Goal: Task Accomplishment & Management: Complete application form

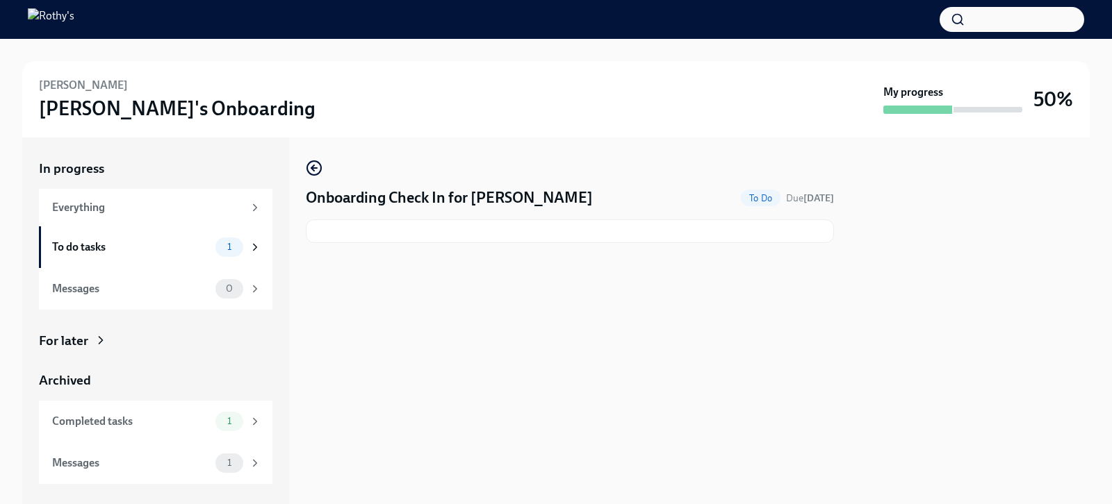
click at [375, 206] on h4 "Onboarding Check In for [PERSON_NAME]" at bounding box center [449, 198] width 287 height 21
click at [176, 254] on div "To do tasks" at bounding box center [131, 247] width 158 height 15
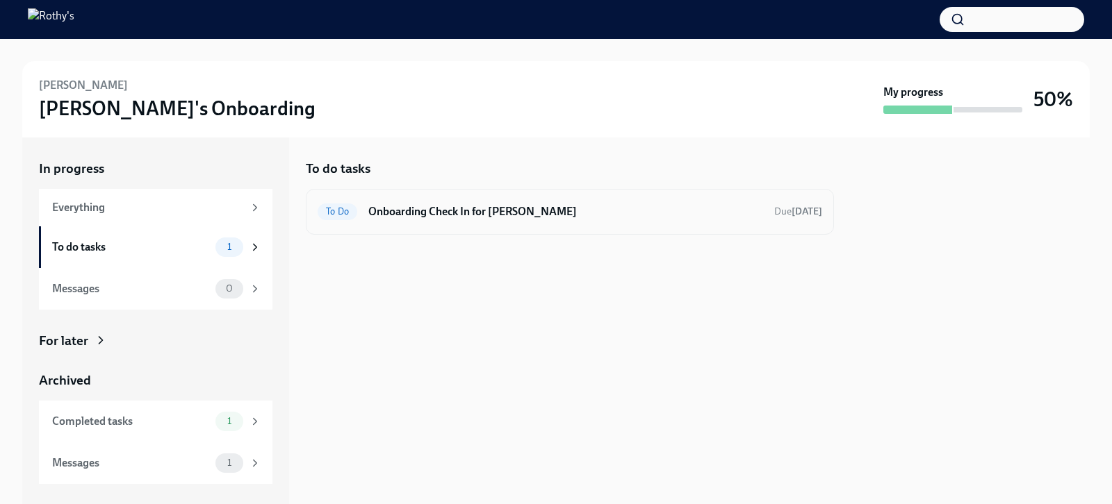
click at [517, 207] on h6 "Onboarding Check In for [PERSON_NAME]" at bounding box center [565, 211] width 395 height 15
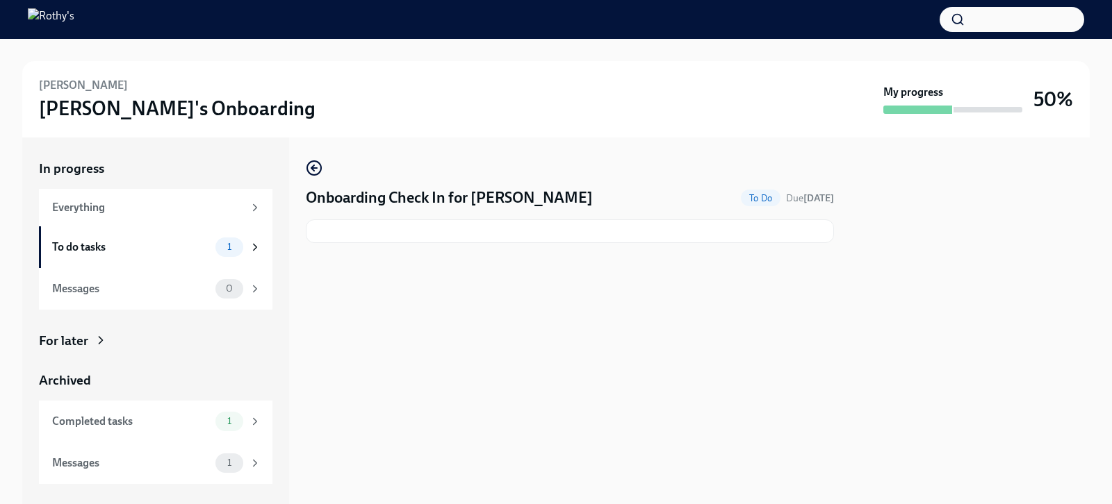
click at [506, 201] on h4 "Onboarding Check In for [PERSON_NAME]" at bounding box center [449, 198] width 287 height 21
click at [195, 460] on div "Messages" at bounding box center [131, 463] width 158 height 15
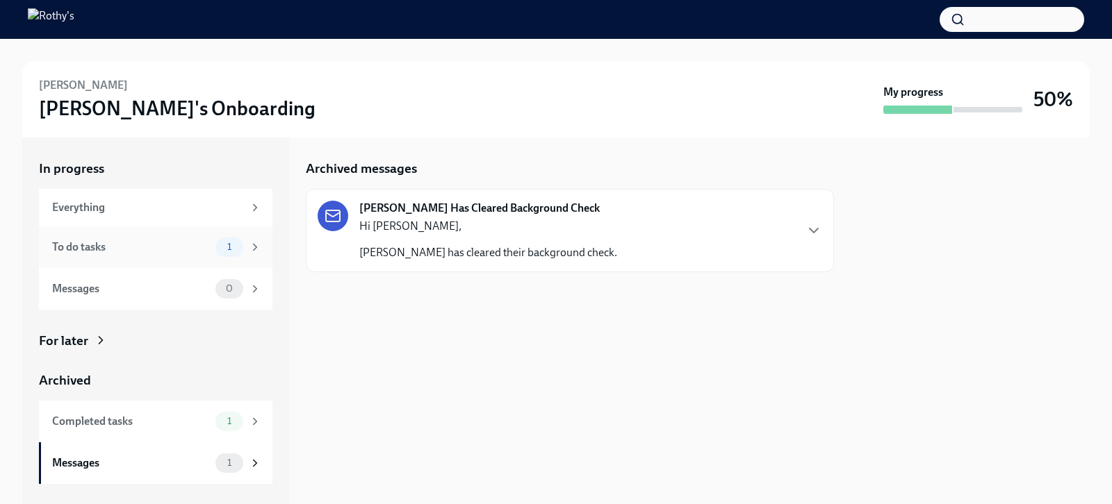
click at [137, 257] on div "To do tasks 1" at bounding box center [155, 248] width 233 height 42
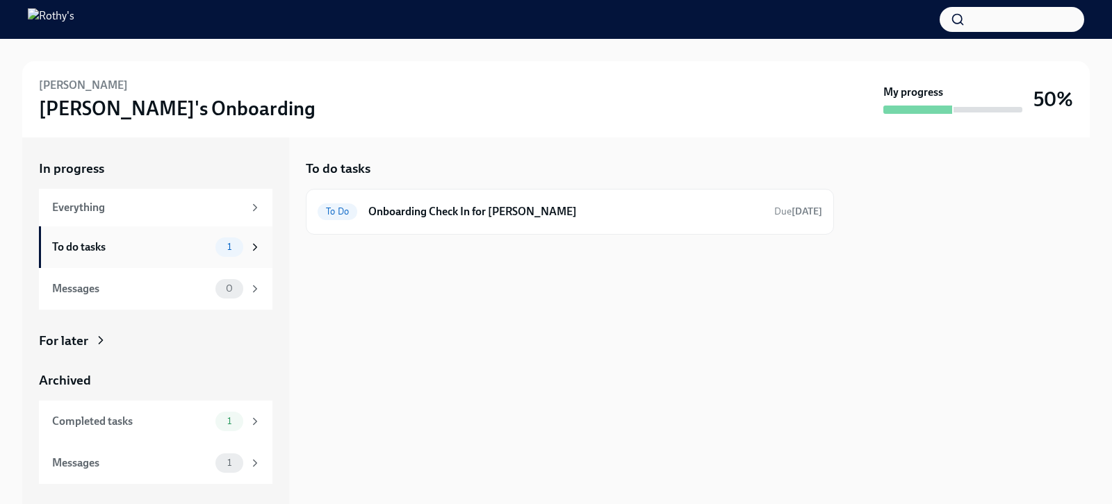
click at [256, 249] on icon at bounding box center [255, 247] width 13 height 13
click at [416, 209] on h6 "Onboarding Check In for [PERSON_NAME]" at bounding box center [565, 211] width 395 height 15
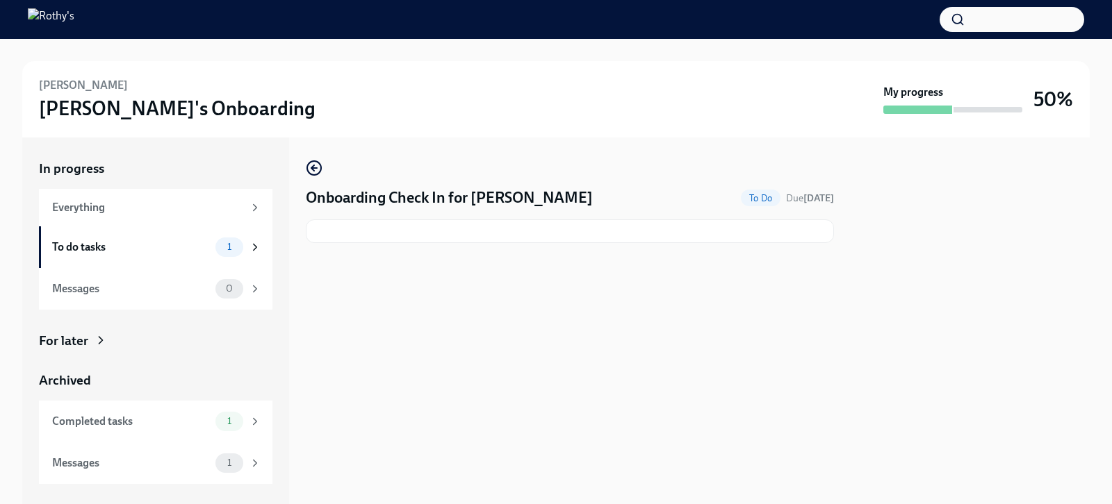
click at [371, 204] on h4 "Onboarding Check In for [PERSON_NAME]" at bounding box center [449, 198] width 287 height 21
click at [746, 196] on span "To Do" at bounding box center [761, 198] width 40 height 10
click at [192, 251] on div "To do tasks" at bounding box center [131, 247] width 158 height 15
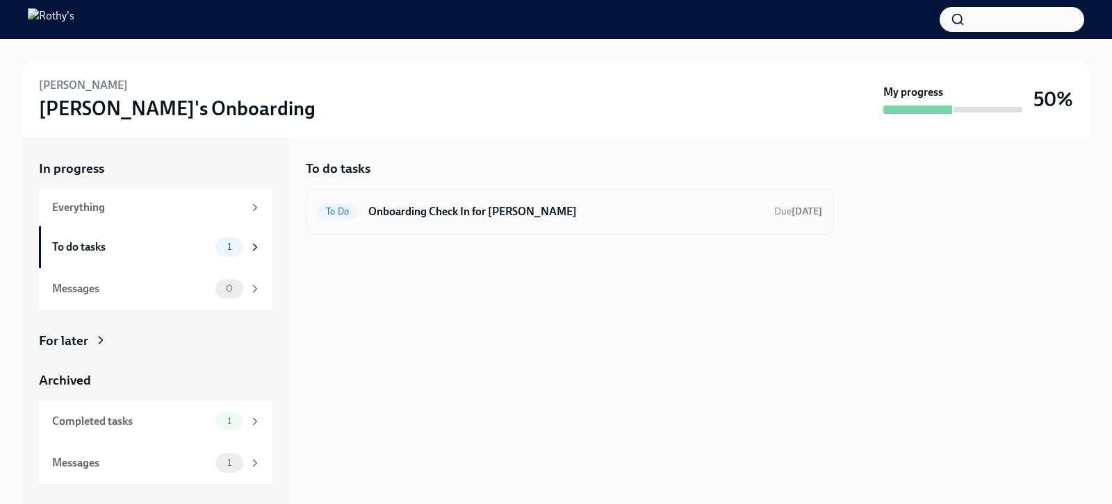
click at [461, 217] on h6 "Onboarding Check In for [PERSON_NAME]" at bounding box center [565, 211] width 395 height 15
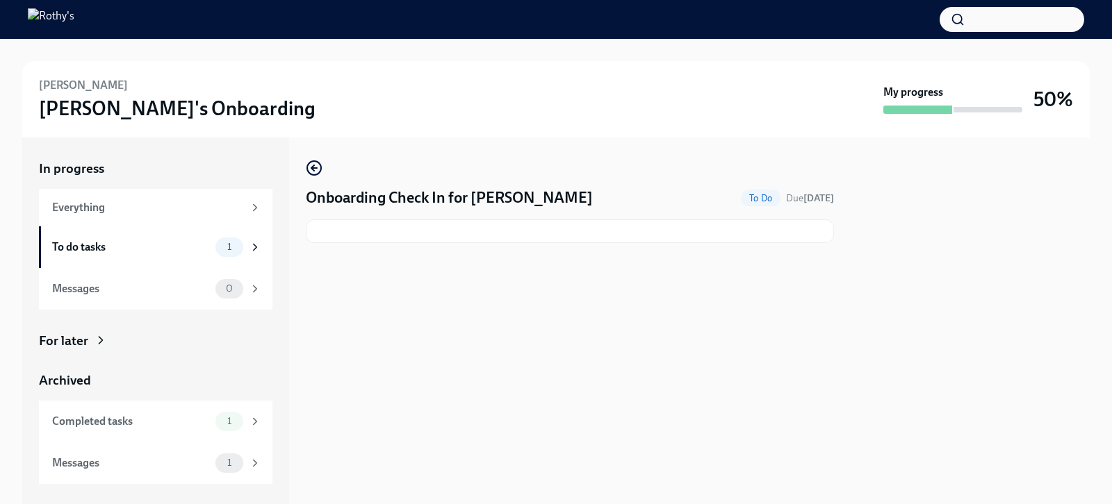
click at [461, 217] on div "Onboarding Check In for Alex Hernandez To Do Due in 4 days" at bounding box center [570, 201] width 528 height 83
click at [463, 199] on h4 "Onboarding Check In for [PERSON_NAME]" at bounding box center [449, 198] width 287 height 21
click at [233, 448] on div "Messages 1" at bounding box center [155, 464] width 233 height 42
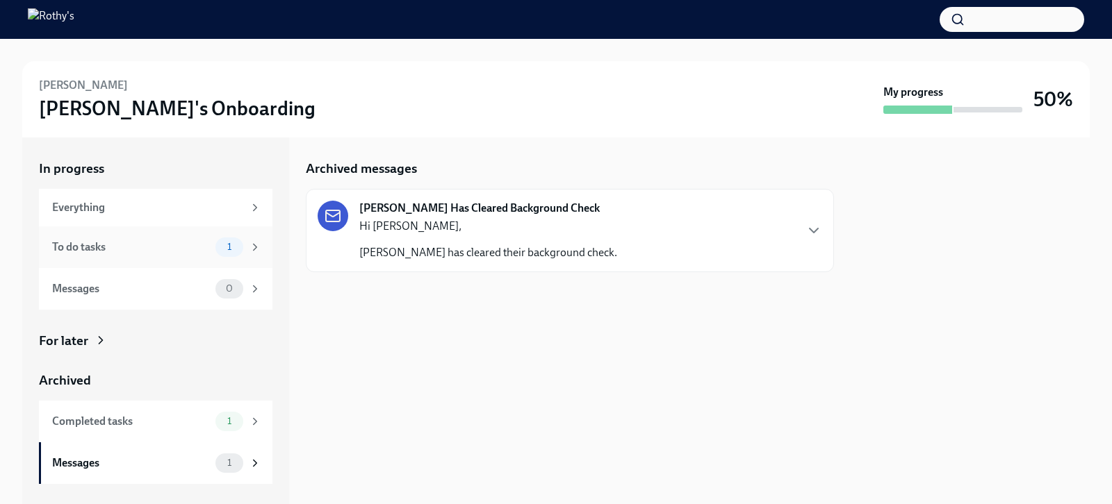
click at [179, 245] on div "To do tasks" at bounding box center [131, 247] width 158 height 15
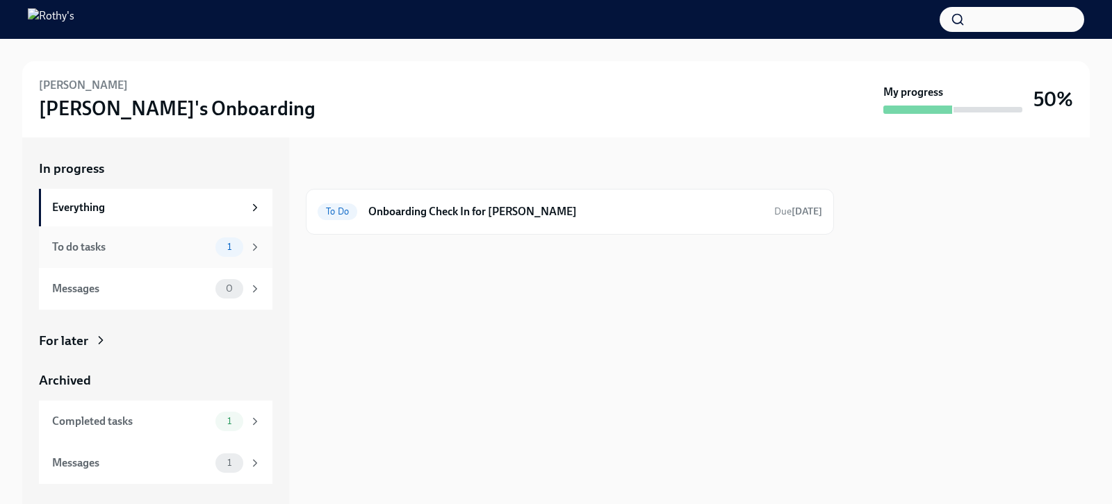
click at [204, 255] on div "To do tasks 1" at bounding box center [156, 247] width 209 height 19
click at [441, 217] on h6 "Onboarding Check In for [PERSON_NAME]" at bounding box center [565, 211] width 395 height 15
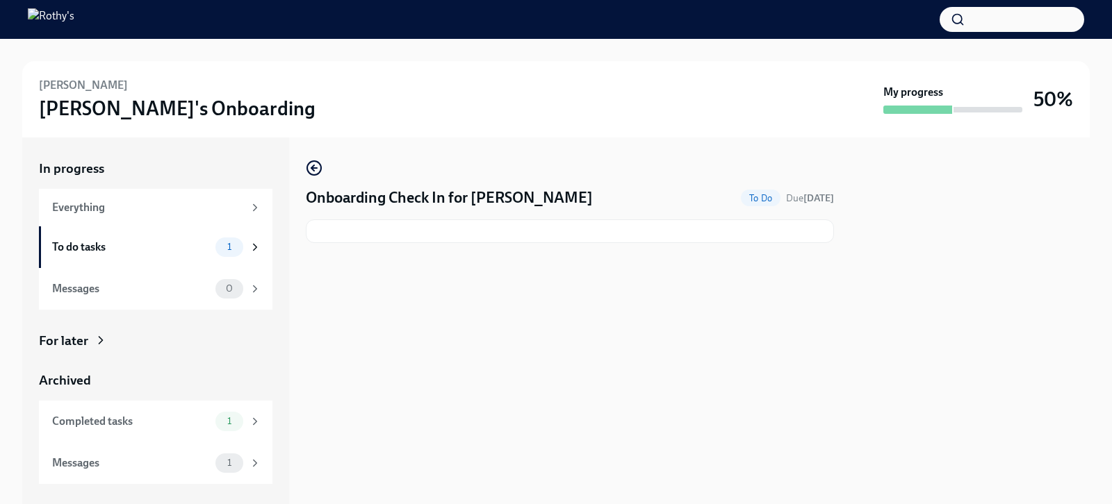
click at [456, 202] on h4 "Onboarding Check In for [PERSON_NAME]" at bounding box center [449, 198] width 287 height 21
